Goal: Find specific page/section: Find specific page/section

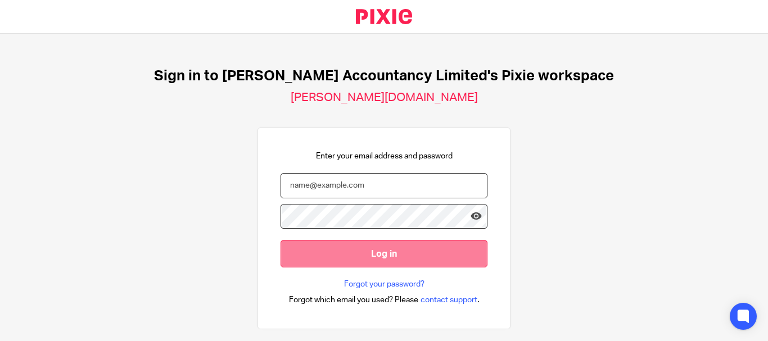
type input "yearend@chatfieldaccountancy.co.uk"
click at [357, 257] on input "Log in" at bounding box center [383, 254] width 207 height 28
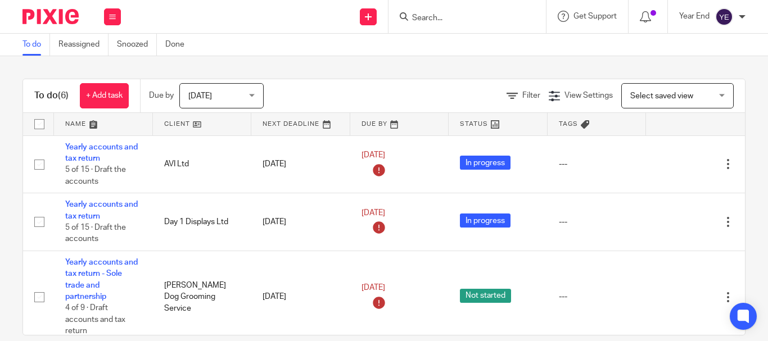
click at [433, 25] on div at bounding box center [466, 16] width 157 height 33
click at [403, 17] on icon at bounding box center [404, 16] width 8 height 8
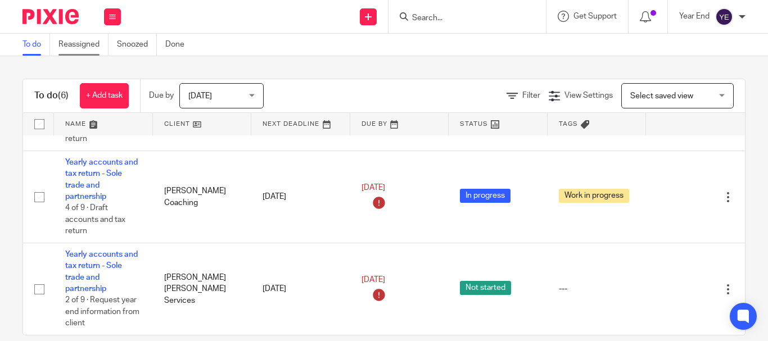
click at [77, 47] on link "Reassigned" at bounding box center [83, 45] width 50 height 22
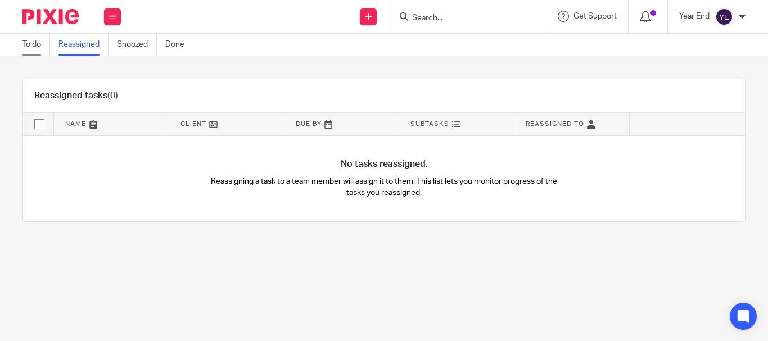
click at [43, 42] on link "To do" at bounding box center [36, 45] width 28 height 22
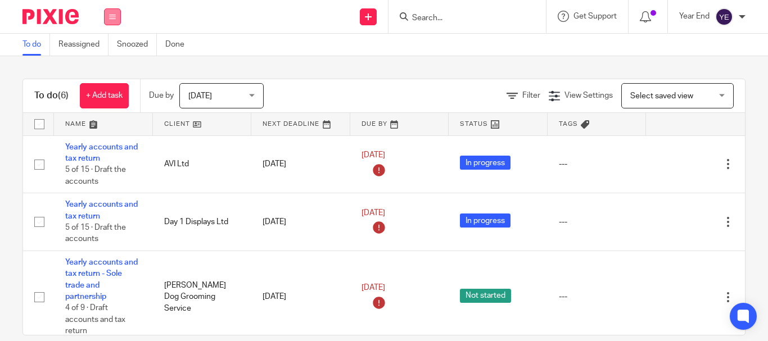
click at [109, 13] on icon at bounding box center [112, 16] width 7 height 7
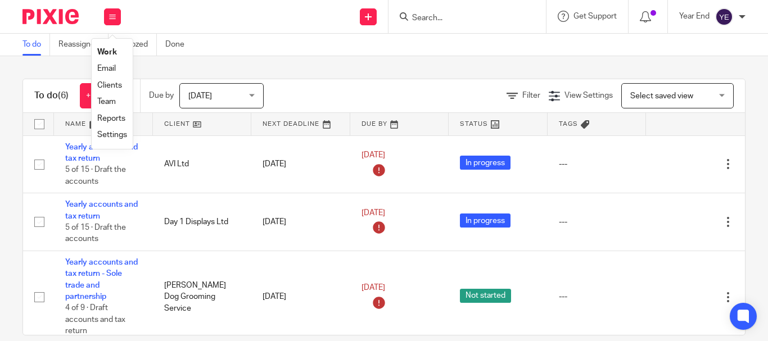
click at [213, 25] on div "Send new email Create task Add client Get Support Contact Support Help Document…" at bounding box center [450, 16] width 636 height 33
click at [630, 102] on span "Select saved view" at bounding box center [671, 96] width 82 height 24
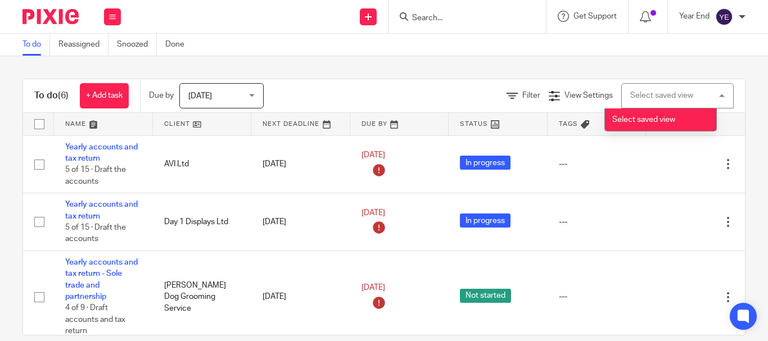
click at [621, 102] on div "Select saved view Select saved view" at bounding box center [677, 95] width 112 height 25
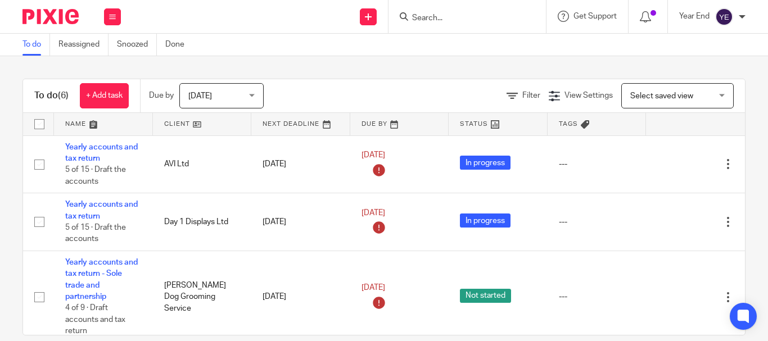
click at [403, 16] on icon at bounding box center [404, 16] width 8 height 8
click at [414, 16] on input "Search" at bounding box center [461, 18] width 101 height 10
paste input "Little Giants Nursery (Carterton) Limited"
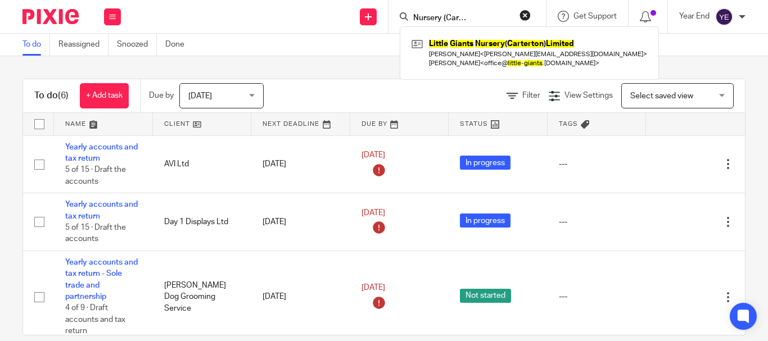
type input "Little Giants Nursery (Carterton) Limited"
click button "submit" at bounding box center [0, 0] width 0 height 0
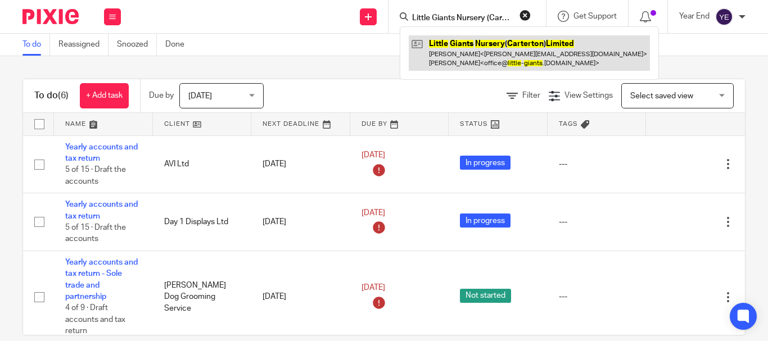
click at [492, 47] on link at bounding box center [529, 52] width 241 height 35
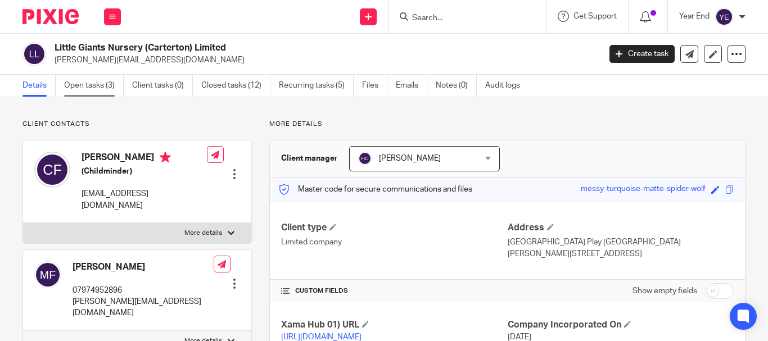
click at [79, 88] on link "Open tasks (3)" at bounding box center [94, 86] width 60 height 22
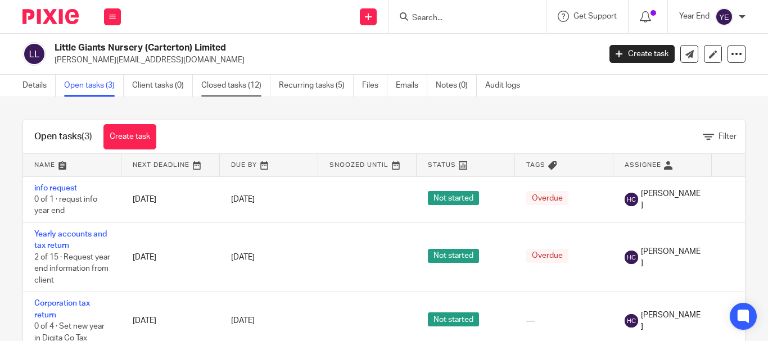
click at [215, 86] on link "Closed tasks (12)" at bounding box center [235, 86] width 69 height 22
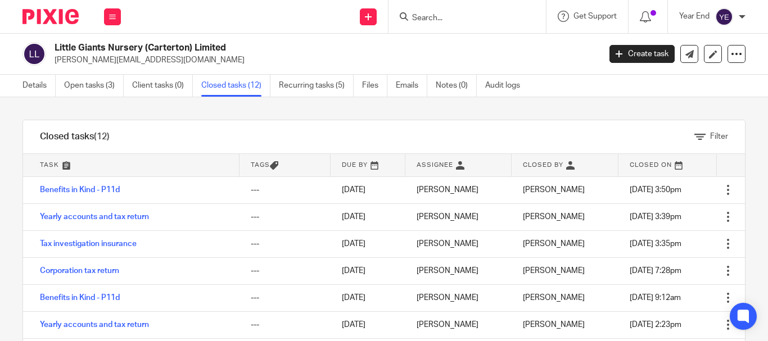
click at [428, 16] on input "Search" at bounding box center [461, 18] width 101 height 10
paste input "Little Giants Nursery (Carterton) Limited"
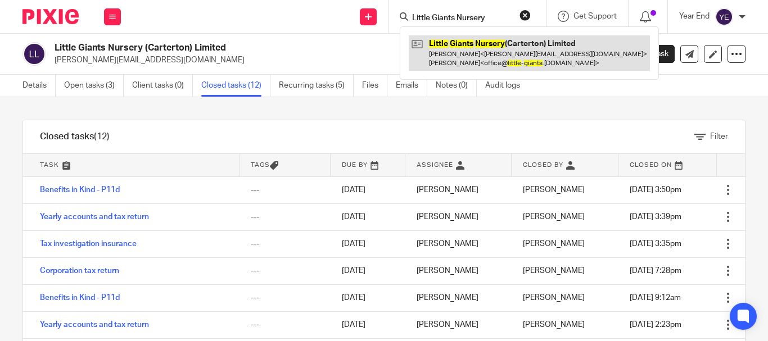
click button "submit" at bounding box center [0, 0] width 0 height 0
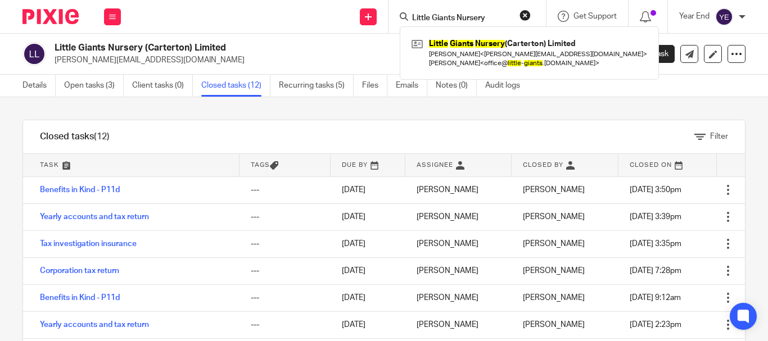
click at [491, 15] on input "Little Giants Nursery" at bounding box center [461, 18] width 101 height 10
click at [488, 18] on input "Little Giants Nursery" at bounding box center [461, 18] width 101 height 10
type input "Little Giants"
click button "submit" at bounding box center [0, 0] width 0 height 0
click at [70, 85] on link "Open tasks (3)" at bounding box center [94, 86] width 60 height 22
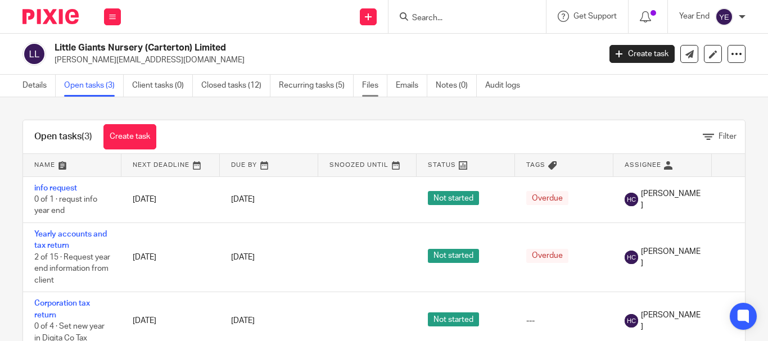
click at [373, 88] on link "Files" at bounding box center [374, 86] width 25 height 22
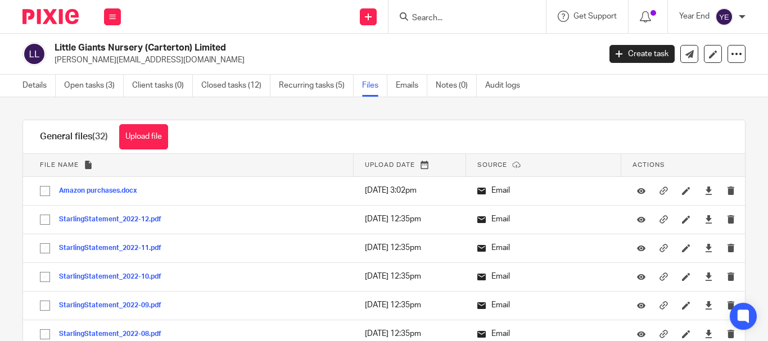
click at [412, 160] on th "Upload date" at bounding box center [409, 165] width 112 height 22
click at [385, 166] on span "Upload date" at bounding box center [390, 165] width 50 height 6
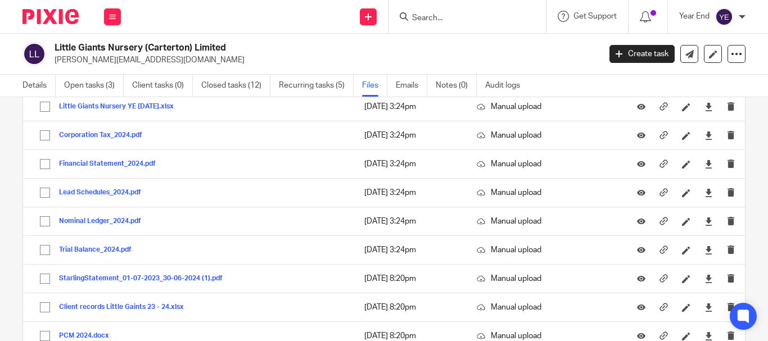
scroll to position [772, 0]
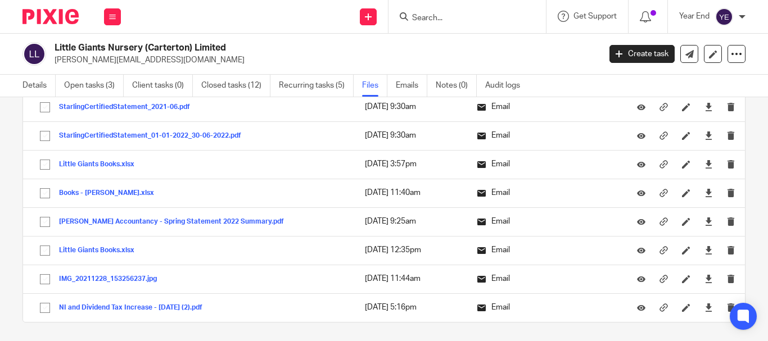
click at [69, 17] on img at bounding box center [50, 16] width 56 height 15
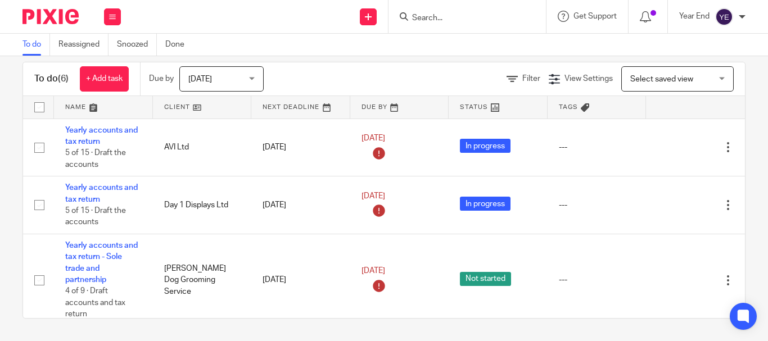
click at [229, 79] on span "[DATE]" at bounding box center [218, 79] width 60 height 24
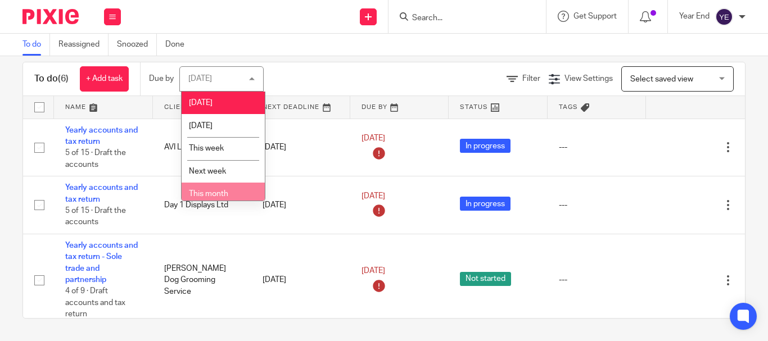
click at [209, 187] on li "This month" at bounding box center [223, 194] width 83 height 23
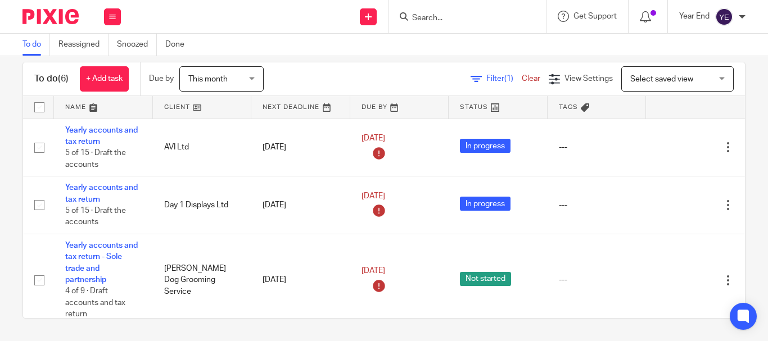
drag, startPoint x: 223, startPoint y: 87, endPoint x: 387, endPoint y: 94, distance: 163.7
click at [233, 88] on span "This month" at bounding box center [218, 79] width 60 height 24
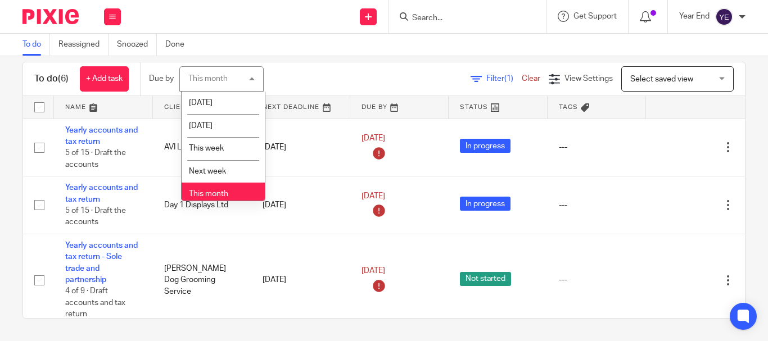
scroll to position [51, 0]
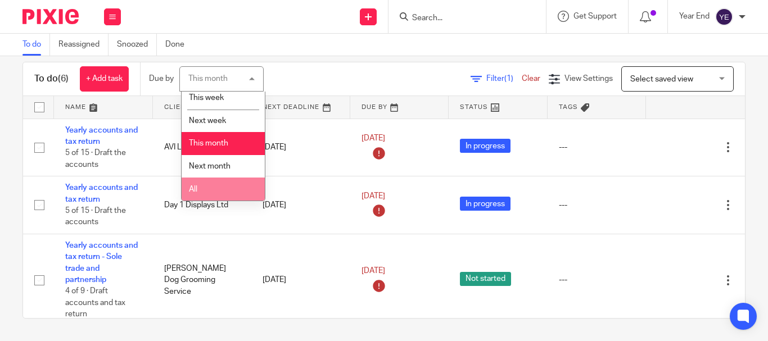
click at [207, 180] on li "All" at bounding box center [223, 189] width 83 height 23
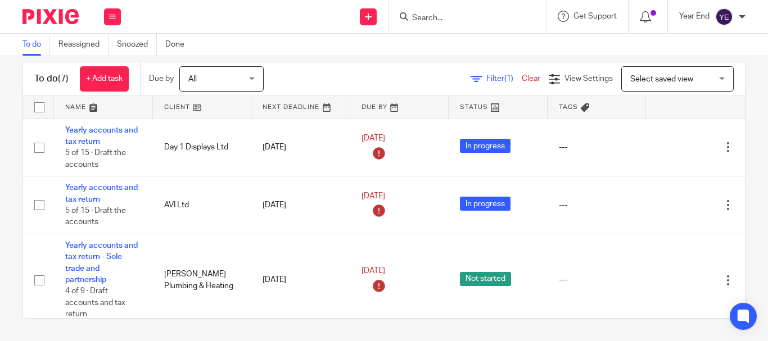
click at [407, 21] on div at bounding box center [465, 17] width 131 height 14
click at [428, 8] on div at bounding box center [466, 16] width 157 height 33
click at [432, 20] on input "Search" at bounding box center [461, 18] width 101 height 10
paste input "Little Giants Nursery (Carterton) Limited"
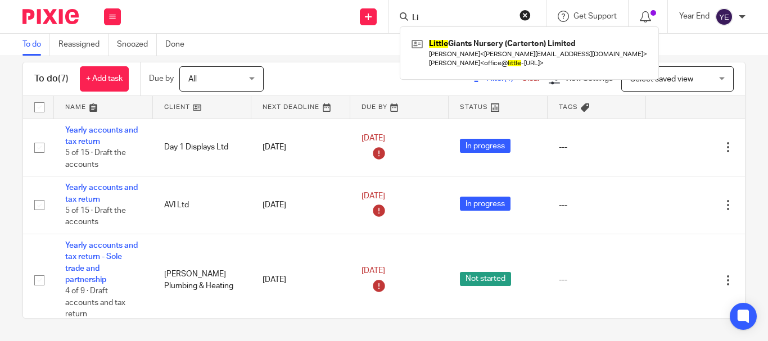
type input "L"
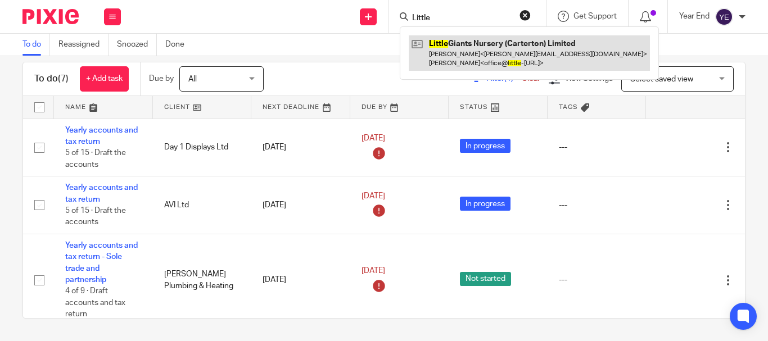
type input "Little"
click at [453, 47] on link at bounding box center [529, 52] width 241 height 35
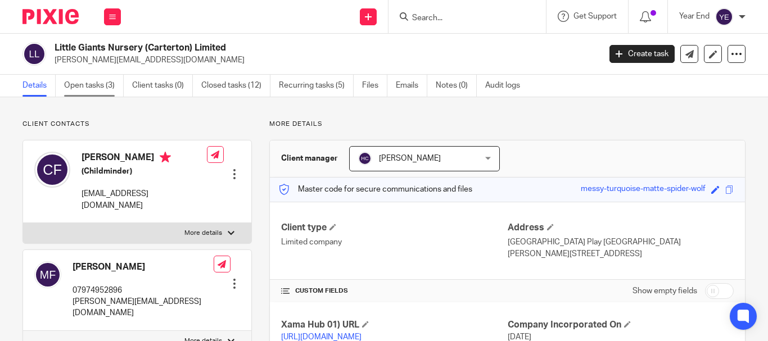
click at [111, 89] on link "Open tasks (3)" at bounding box center [94, 86] width 60 height 22
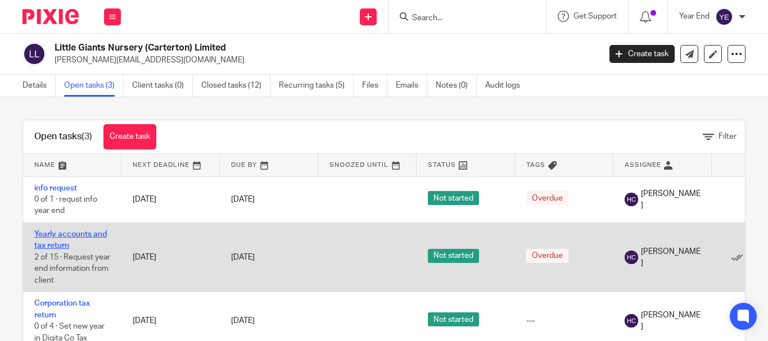
scroll to position [40, 0]
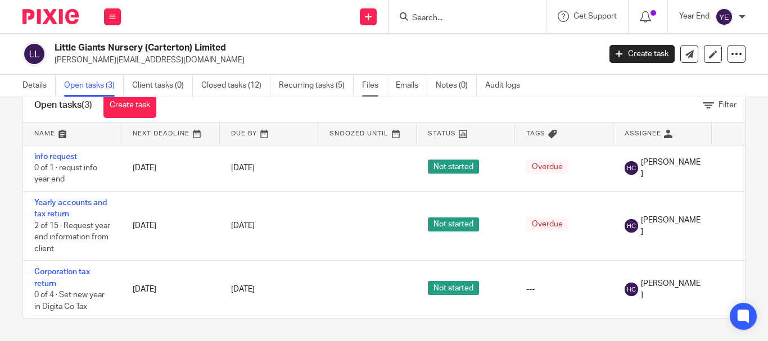
click at [386, 82] on link "Files" at bounding box center [374, 86] width 25 height 22
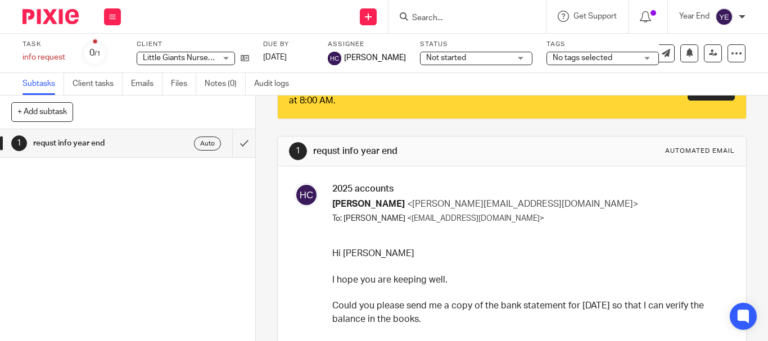
scroll to position [167, 0]
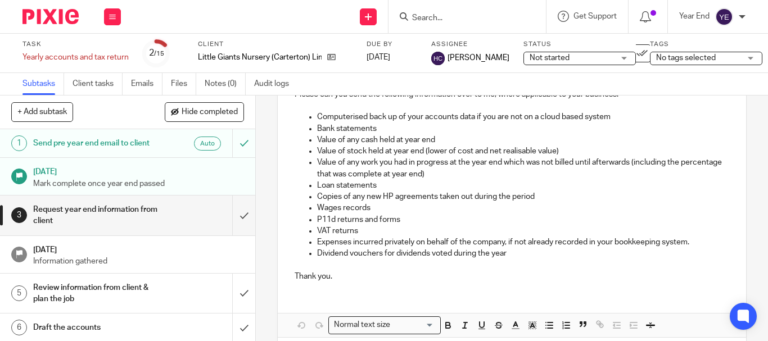
scroll to position [227, 0]
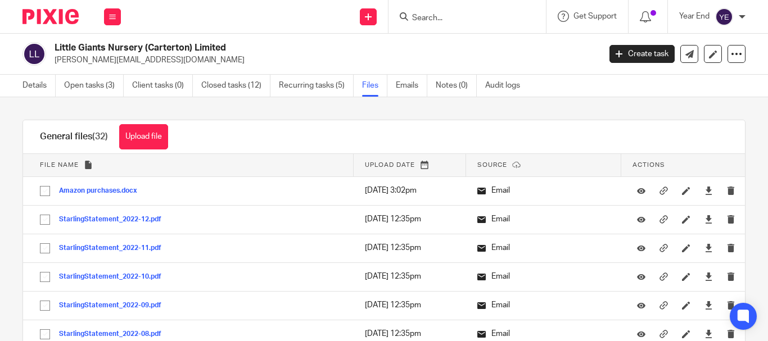
click at [393, 165] on span "Upload date" at bounding box center [390, 165] width 50 height 6
click at [420, 164] on icon at bounding box center [424, 165] width 8 height 8
click at [398, 164] on span "Upload date" at bounding box center [390, 165] width 50 height 6
drag, startPoint x: 398, startPoint y: 164, endPoint x: 392, endPoint y: 165, distance: 5.7
click at [392, 165] on span "Upload date" at bounding box center [390, 165] width 50 height 6
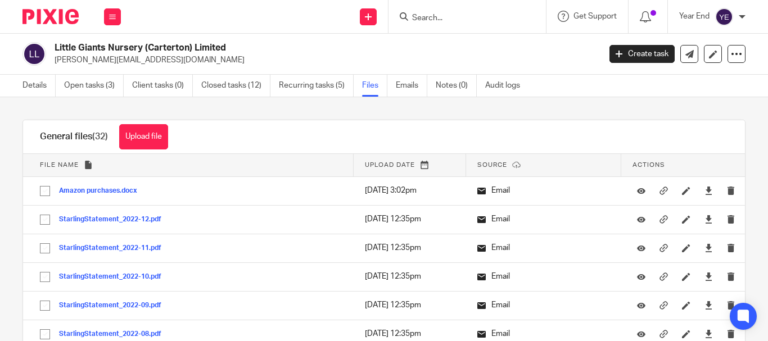
click at [420, 164] on icon at bounding box center [424, 165] width 8 height 8
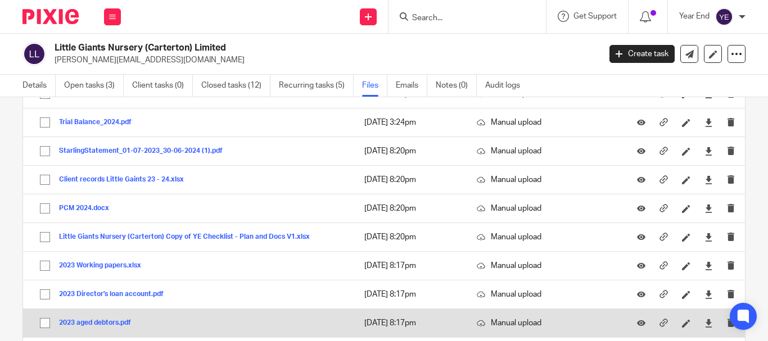
scroll to position [1293, 0]
